Goal: Find specific page/section

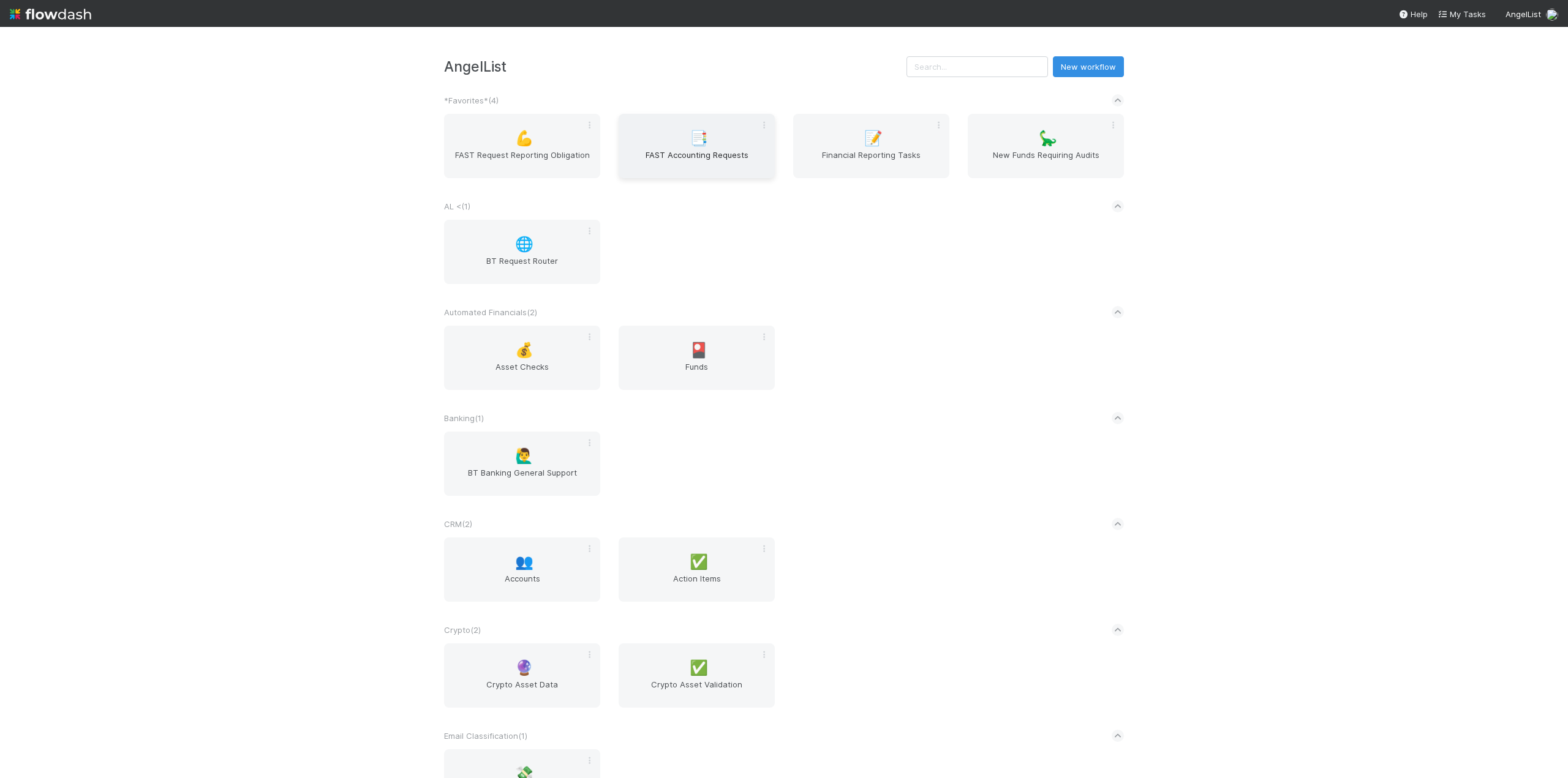
click at [669, 143] on div "📑 FAST Accounting Requests" at bounding box center [696, 146] width 156 height 64
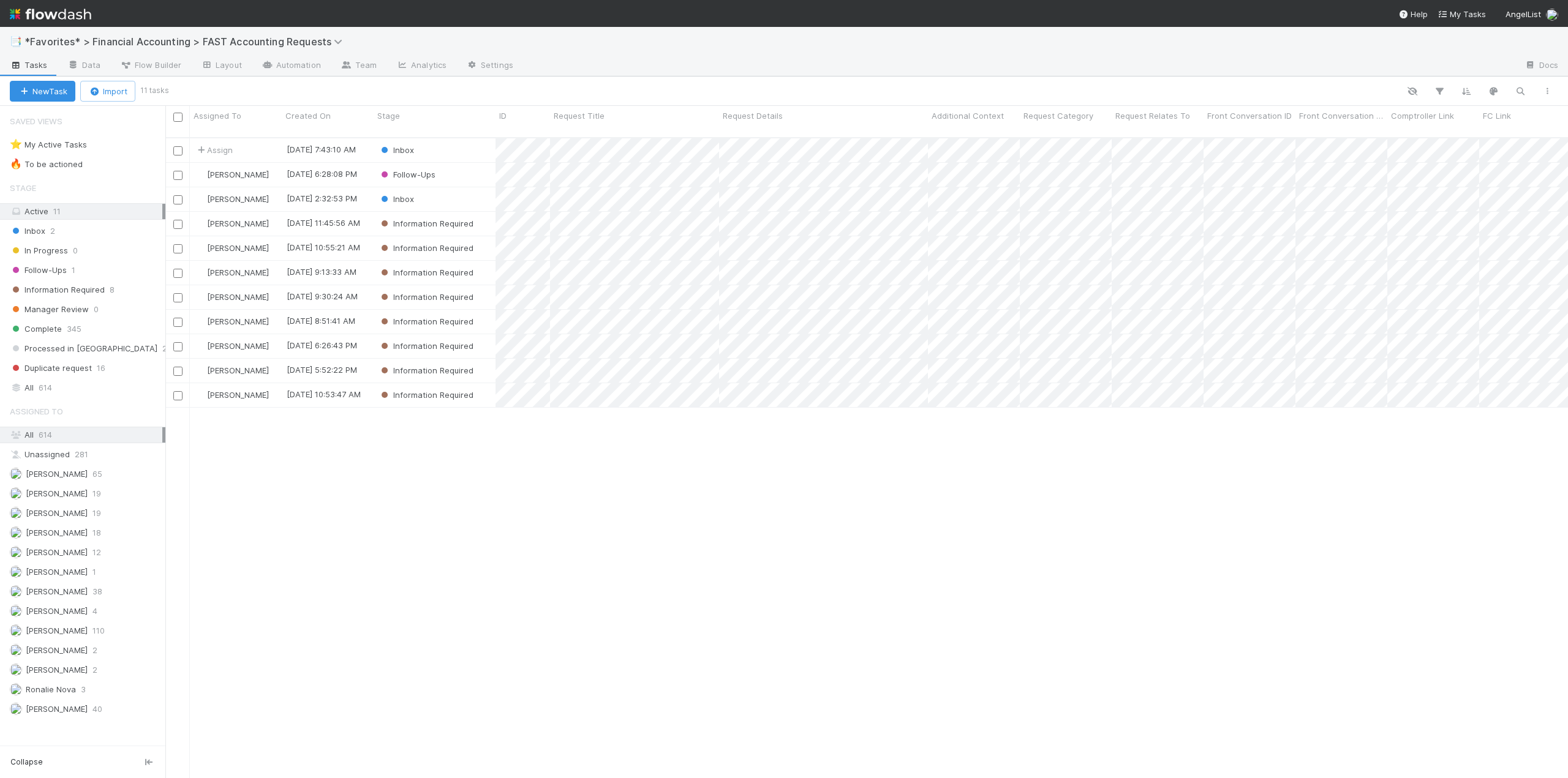
scroll to position [641, 1394]
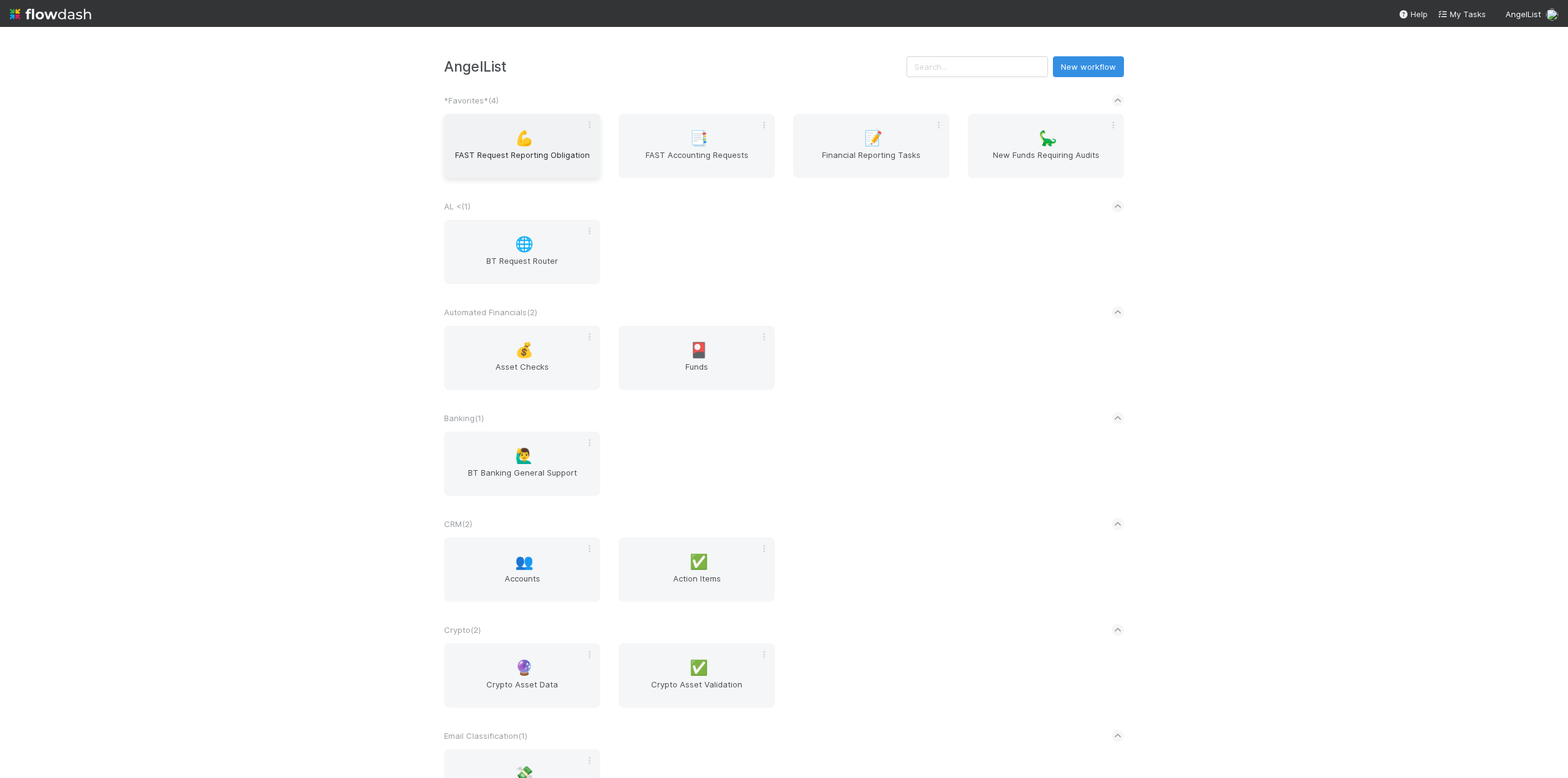
click at [534, 155] on span "FAST Request Reporting Obligation" at bounding box center [521, 161] width 146 height 25
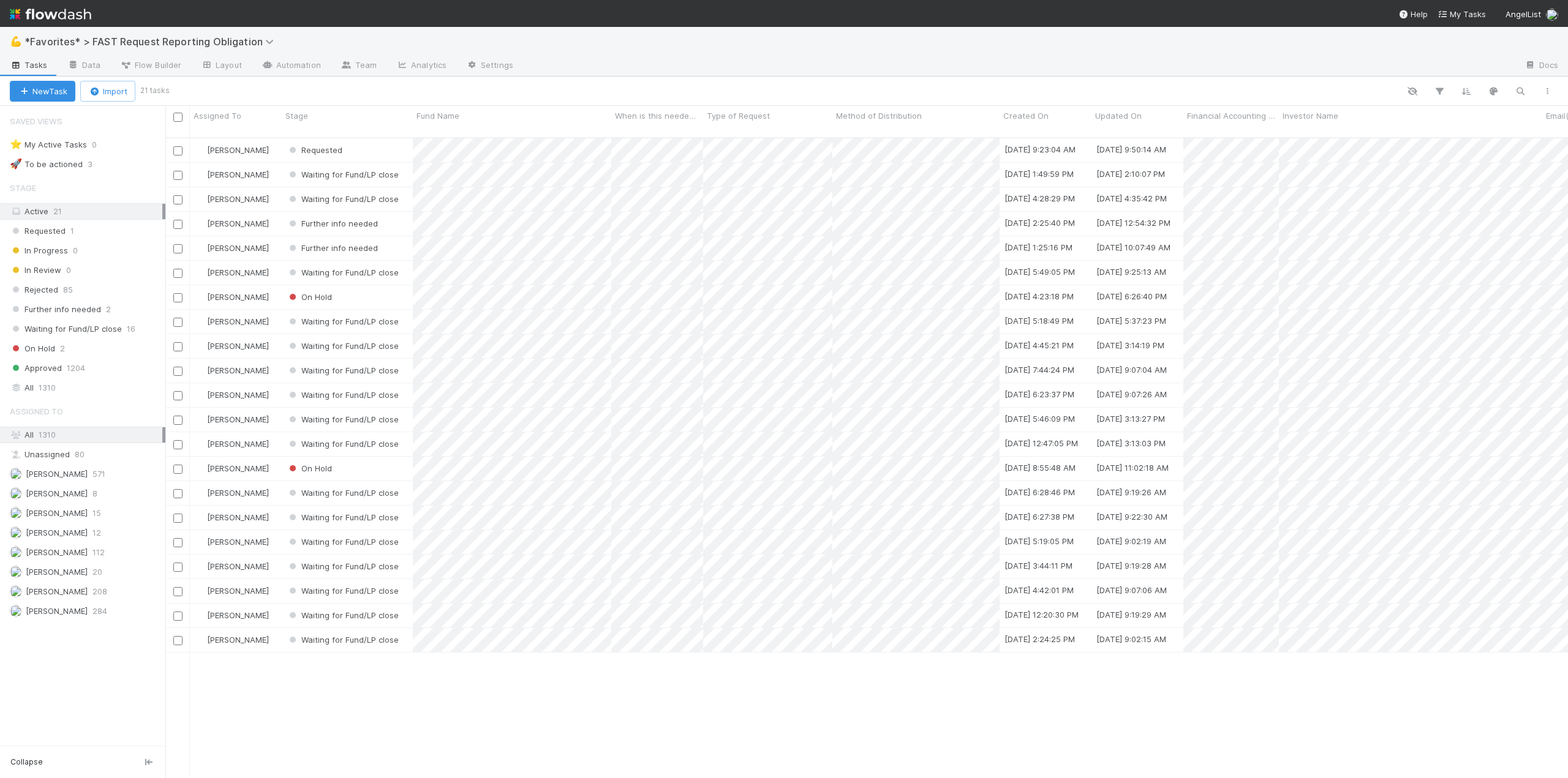
scroll to position [641, 1394]
click at [57, 163] on div "🚀 To be actioned" at bounding box center [46, 164] width 73 height 15
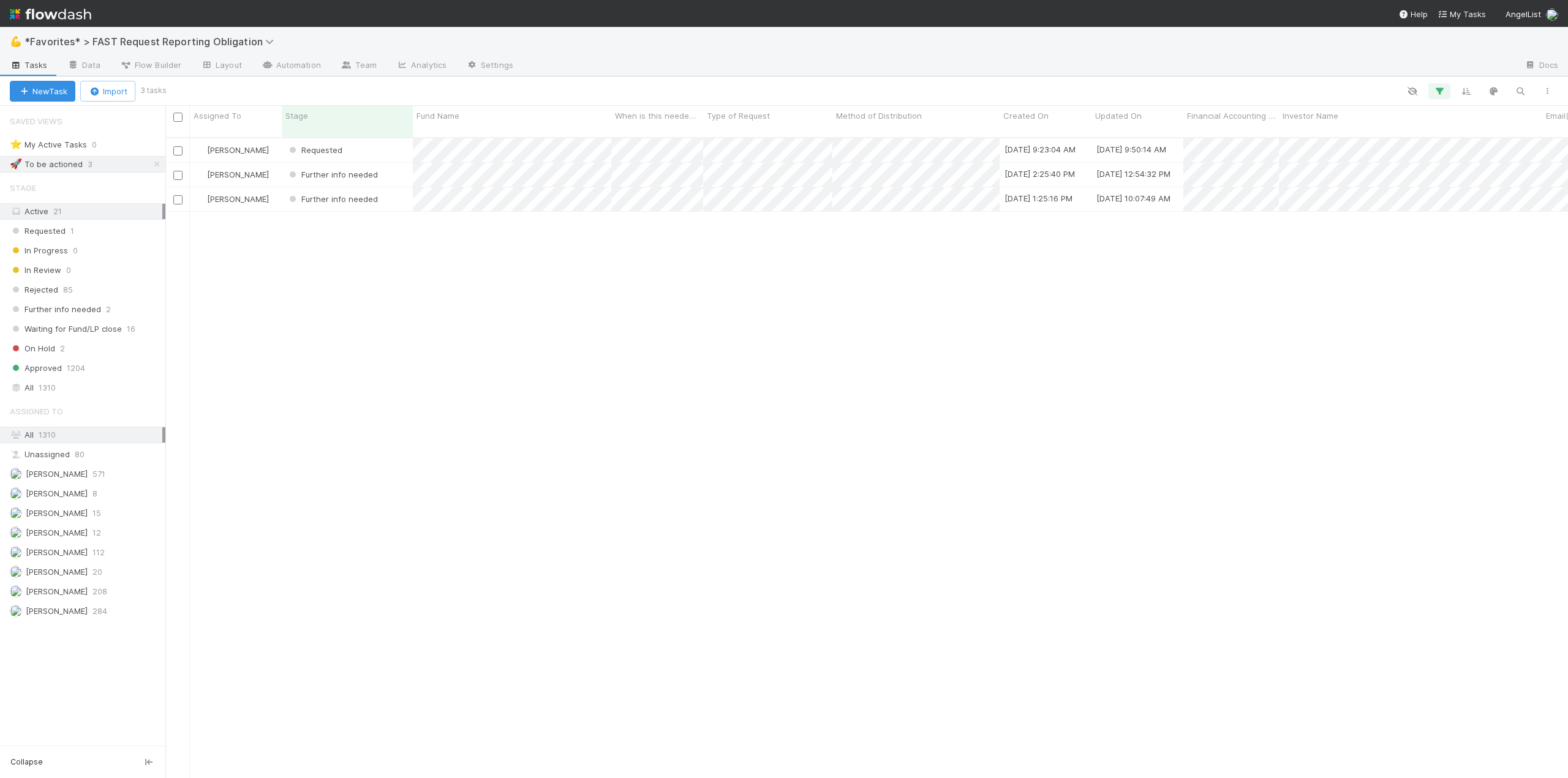
scroll to position [641, 1394]
